Goal: Task Accomplishment & Management: Manage account settings

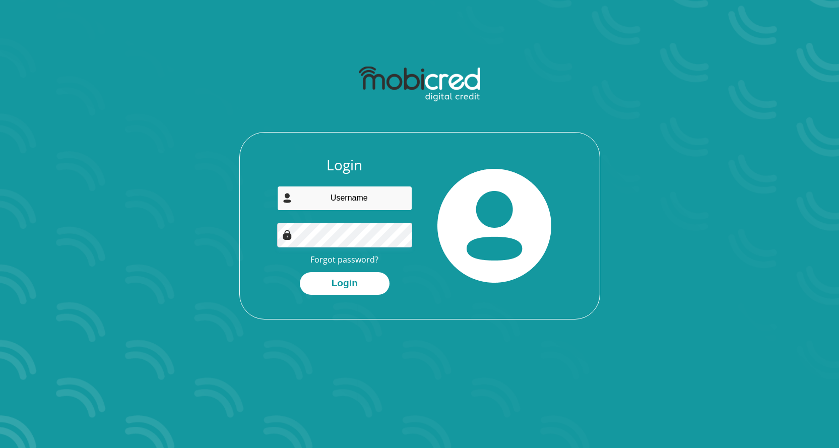
click at [346, 205] on input "email" at bounding box center [344, 198] width 135 height 25
type input "[EMAIL_ADDRESS][DOMAIN_NAME]"
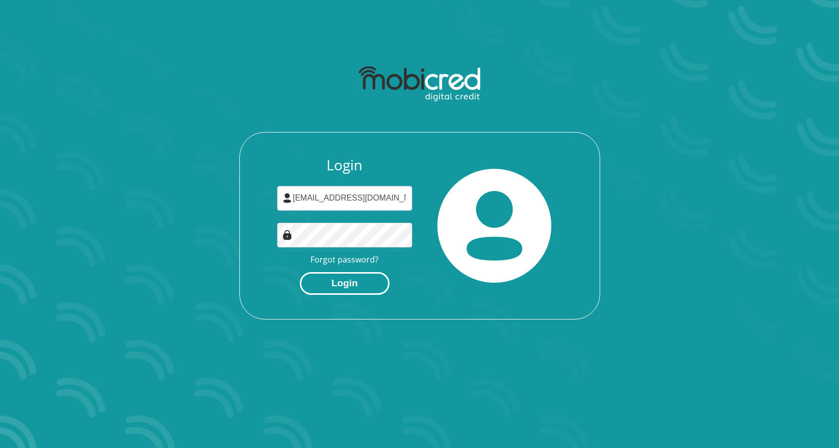
click at [352, 289] on button "Login" at bounding box center [345, 283] width 90 height 23
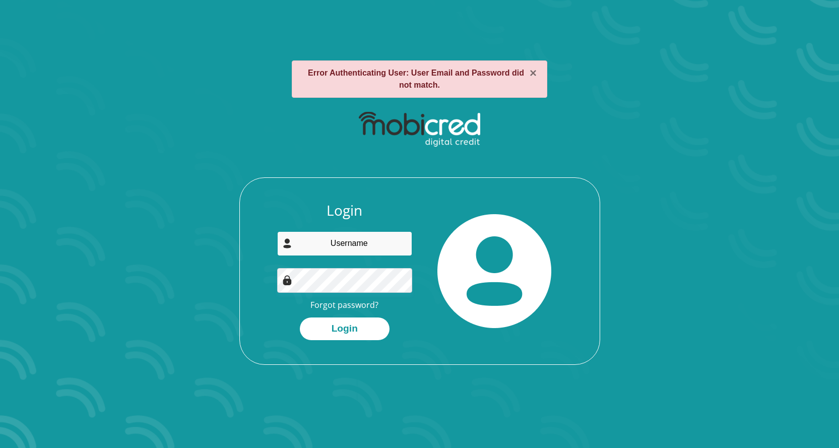
click at [332, 240] on input "email" at bounding box center [344, 243] width 135 height 25
type input "thatot.simelane@gmail.com"
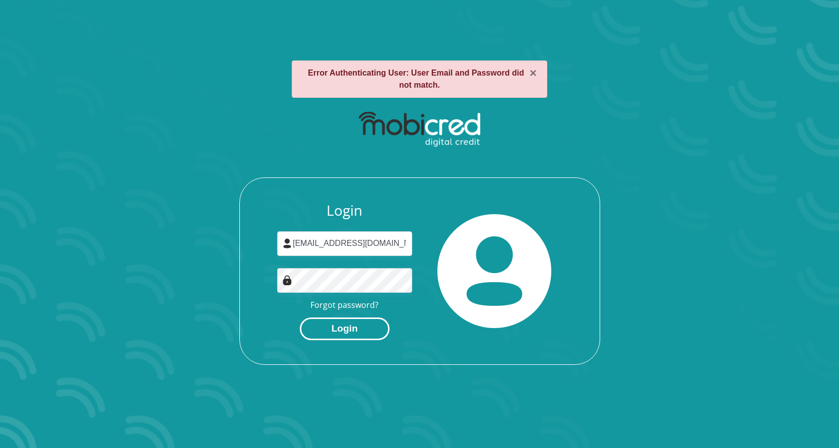
click at [351, 336] on button "Login" at bounding box center [345, 328] width 90 height 23
